Goal: Check status: Check status

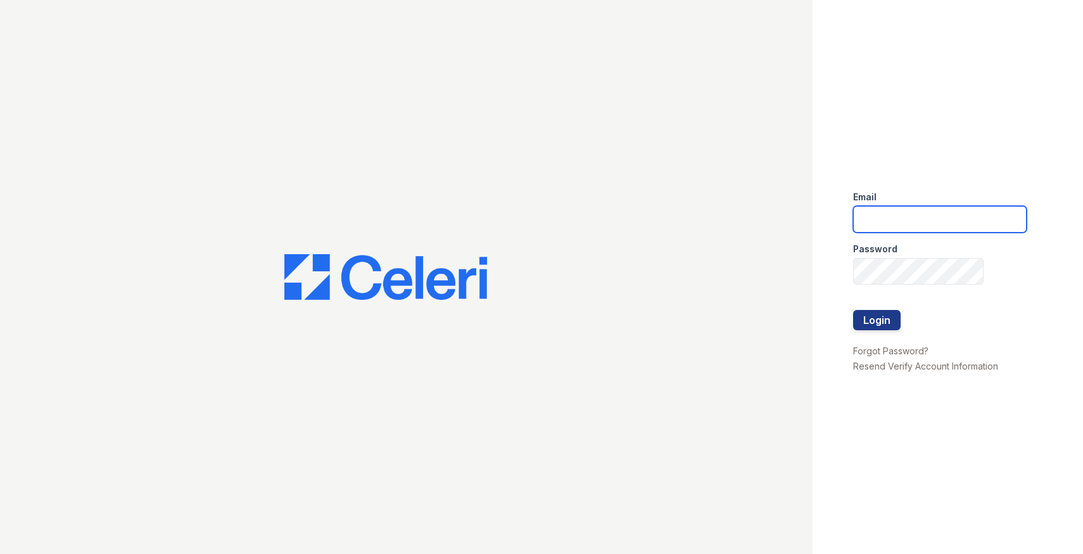
click at [888, 210] on input "email" at bounding box center [940, 219] width 174 height 27
type input "stewart@altavitapm.com"
click at [853, 310] on button "Login" at bounding box center [877, 320] width 48 height 20
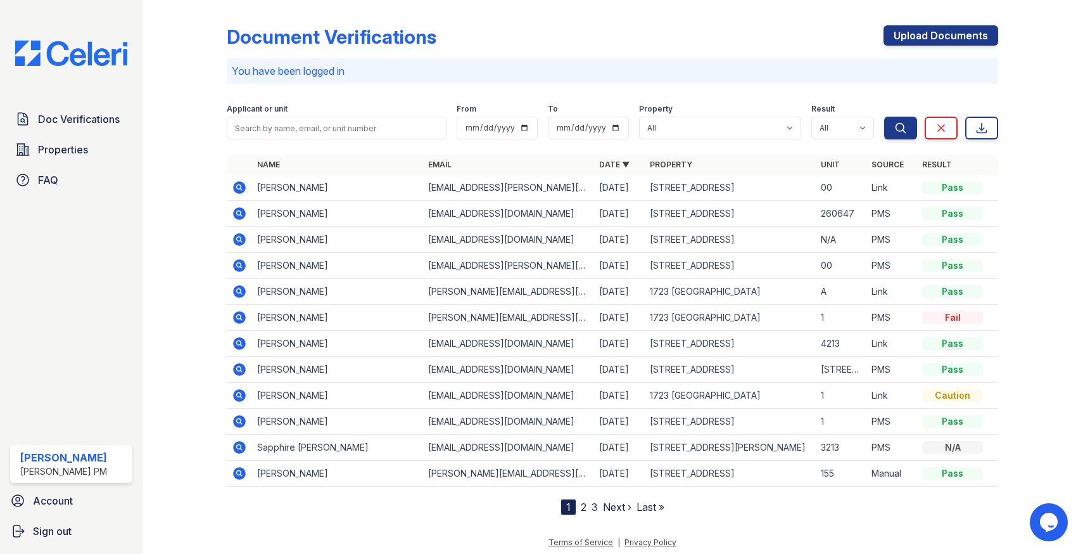
click at [237, 187] on icon at bounding box center [238, 186] width 3 height 3
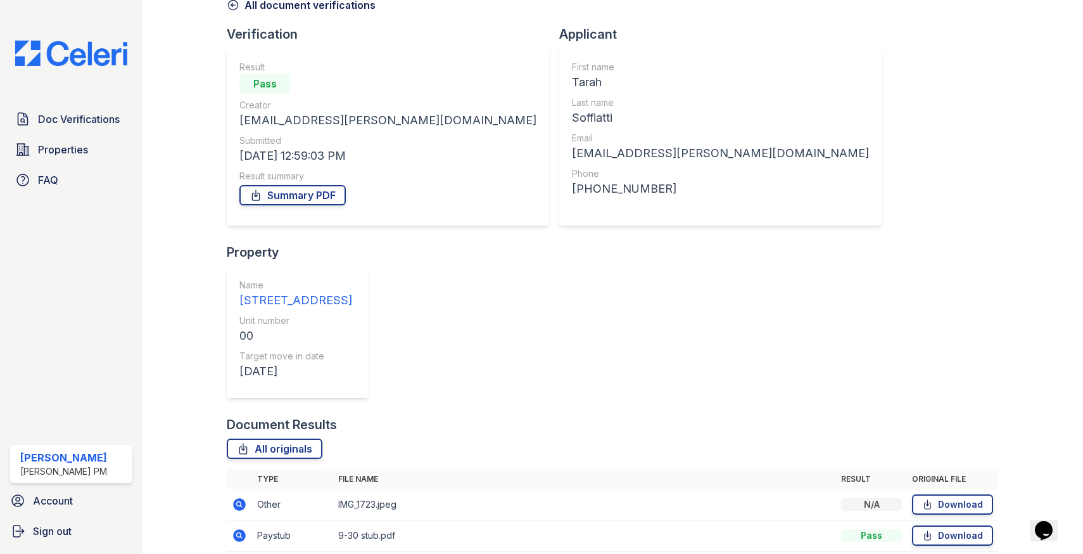
scroll to position [136, 0]
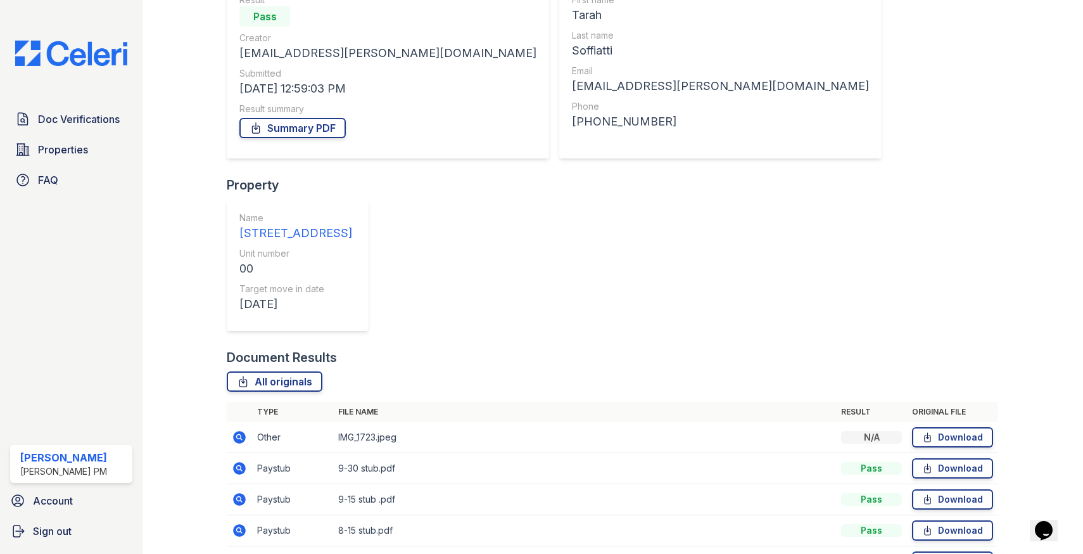
click at [237, 430] on icon at bounding box center [239, 437] width 15 height 15
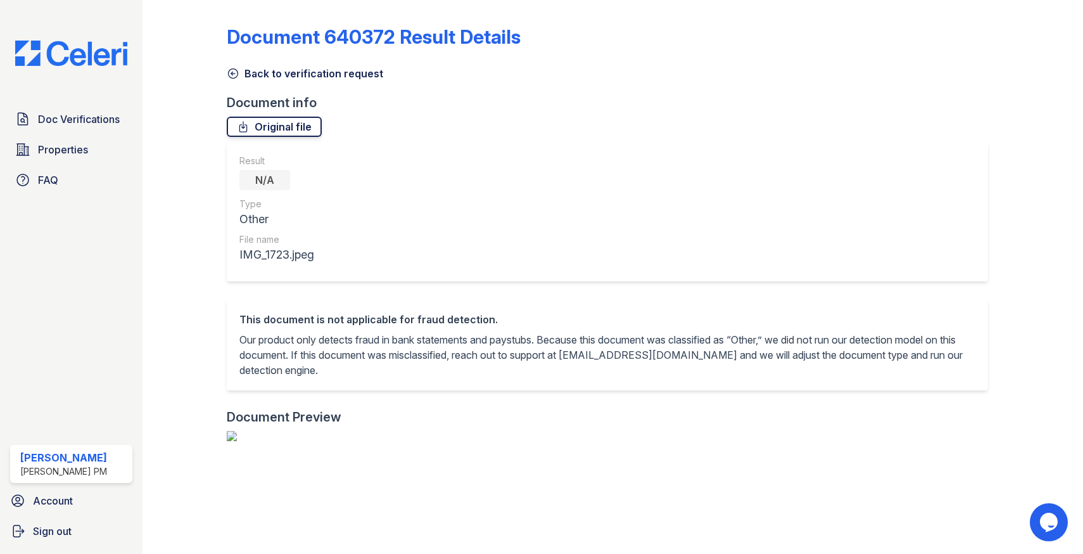
click at [309, 125] on link "Original file" at bounding box center [274, 127] width 95 height 20
